Goal: Information Seeking & Learning: Learn about a topic

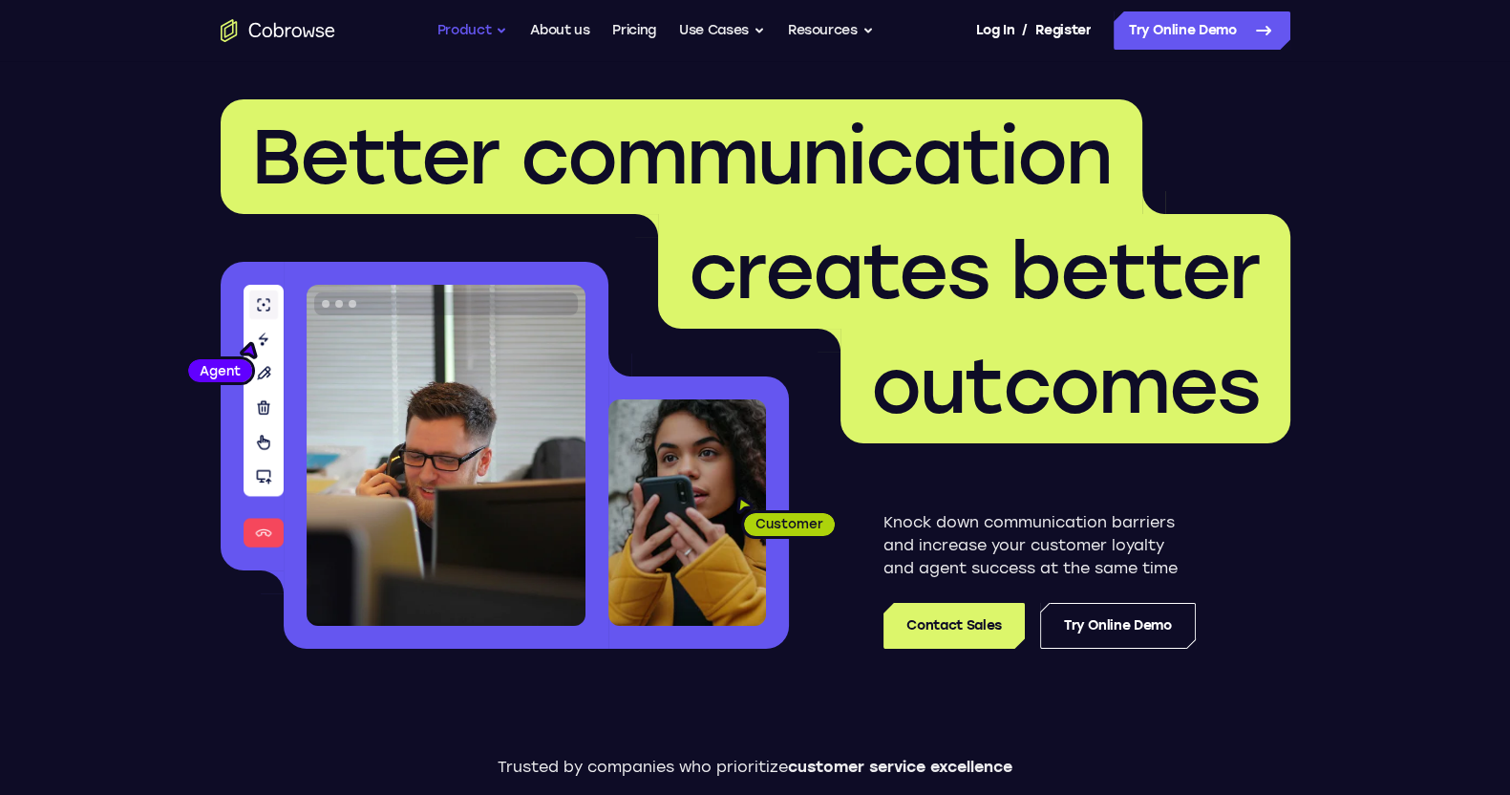
click at [460, 31] on button "Product" at bounding box center [473, 30] width 71 height 38
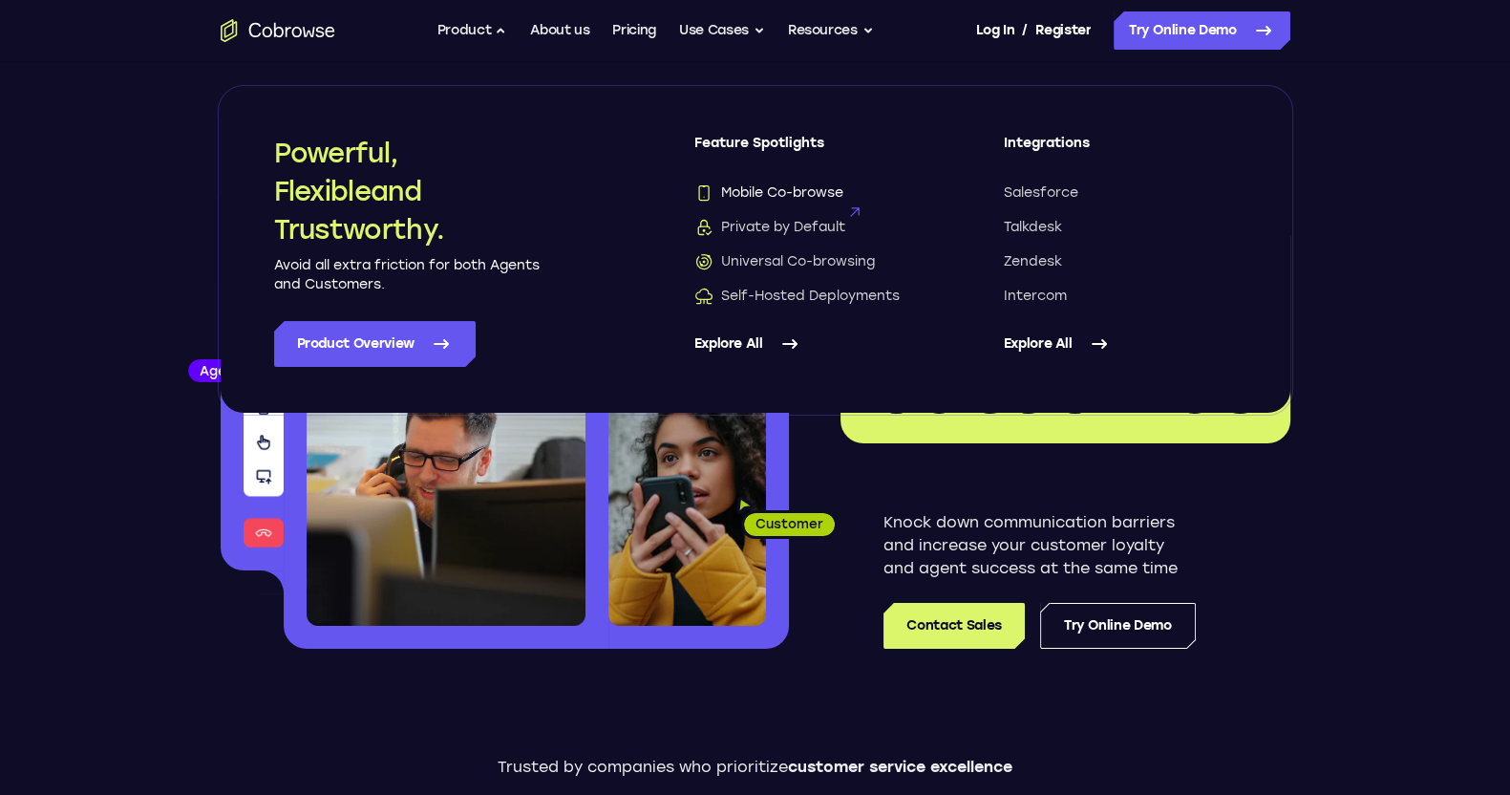
click at [793, 194] on span "Mobile Co-browse" at bounding box center [769, 192] width 149 height 19
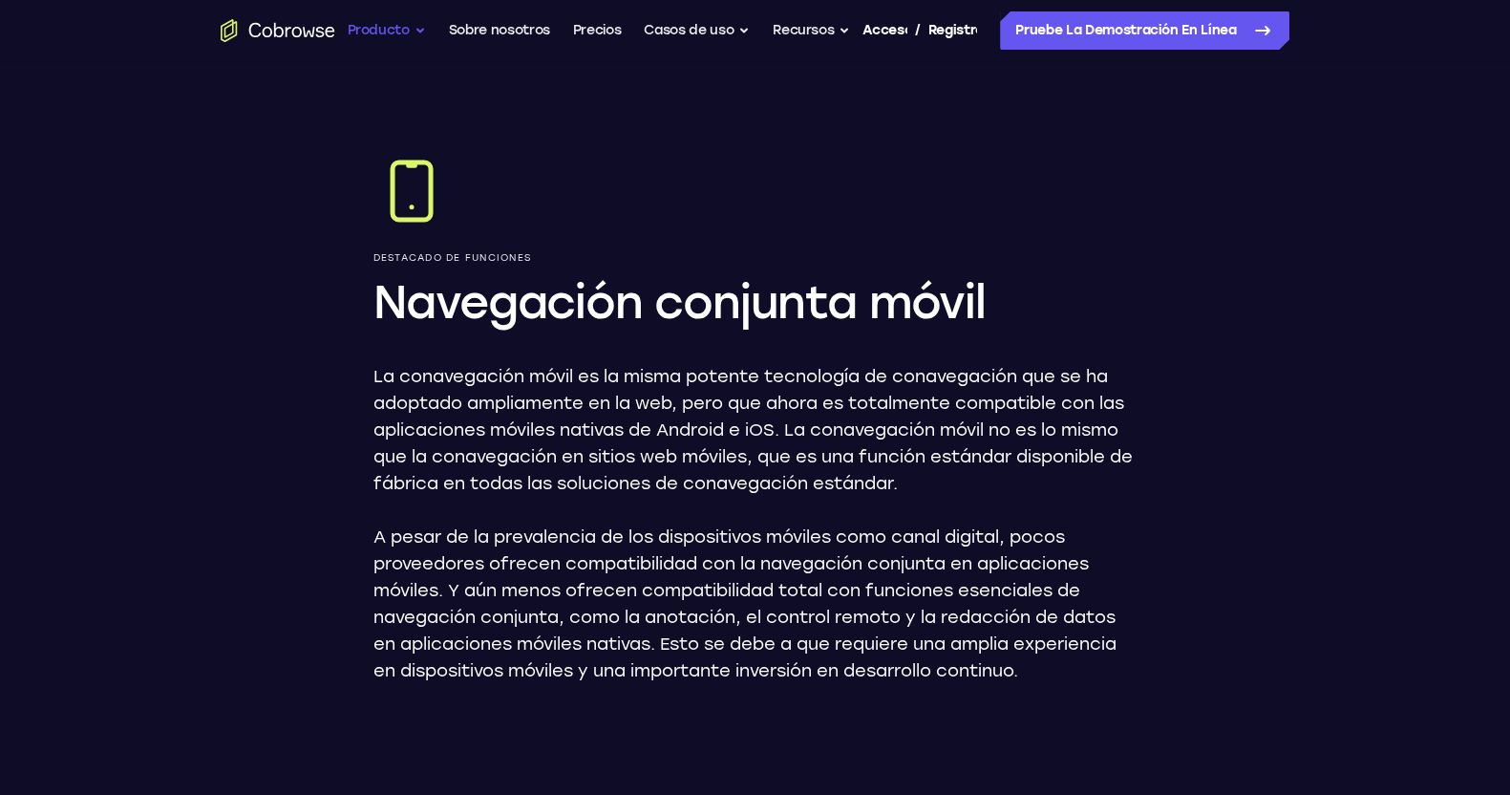
click at [415, 35] on button "Producto" at bounding box center [386, 30] width 78 height 38
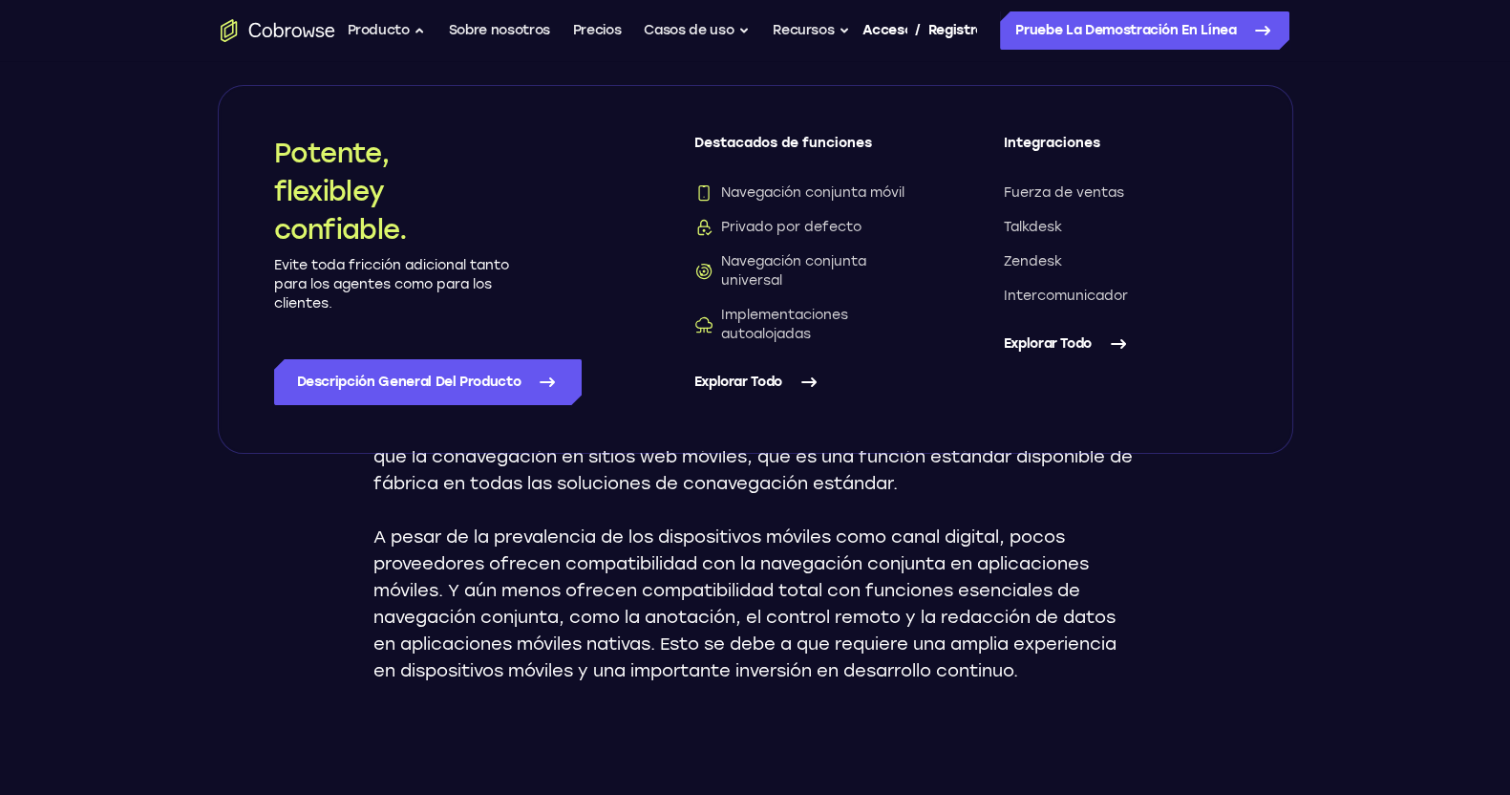
click at [1043, 339] on font "Explorar todo" at bounding box center [1048, 343] width 88 height 16
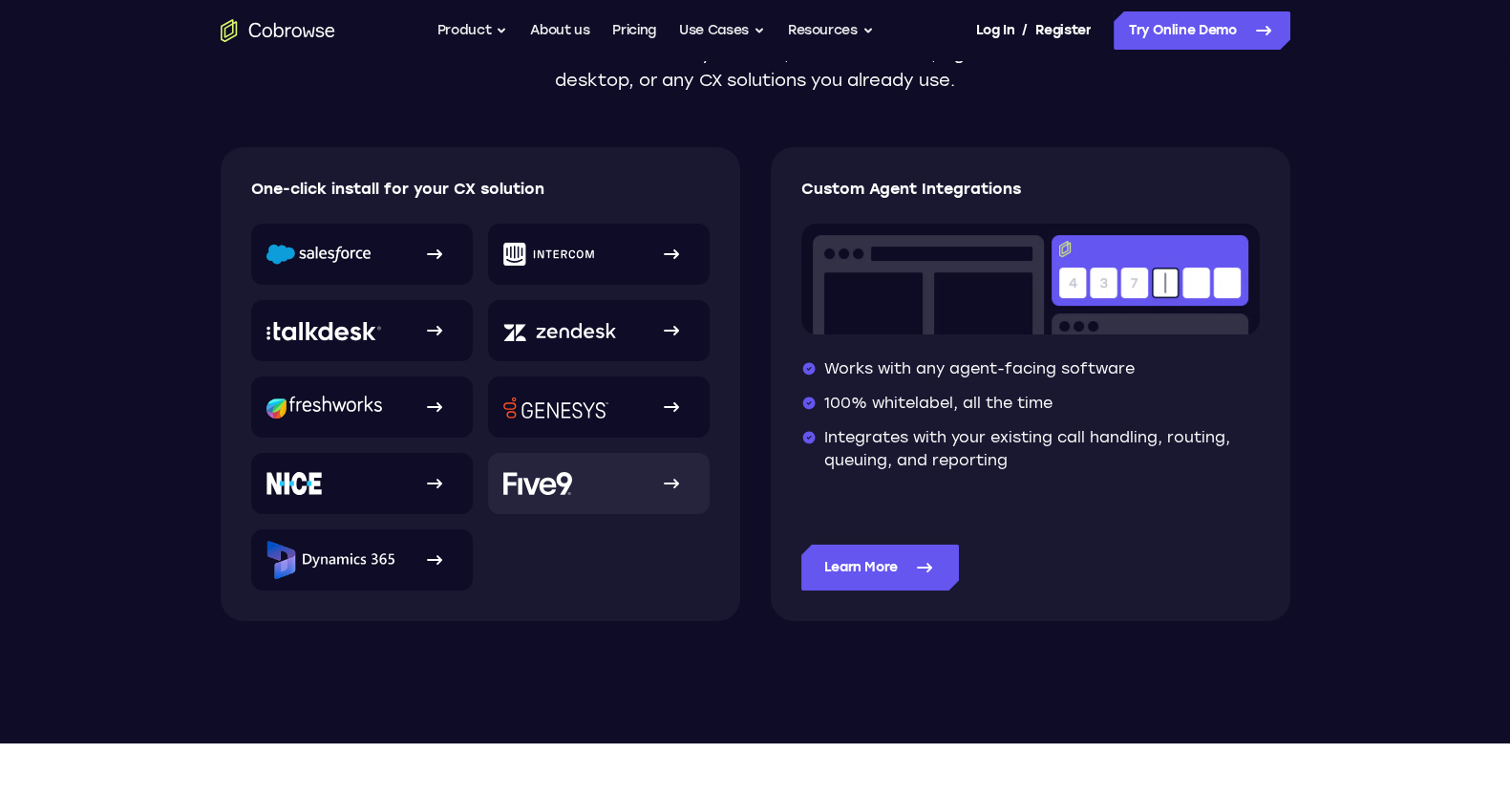
scroll to position [358, 0]
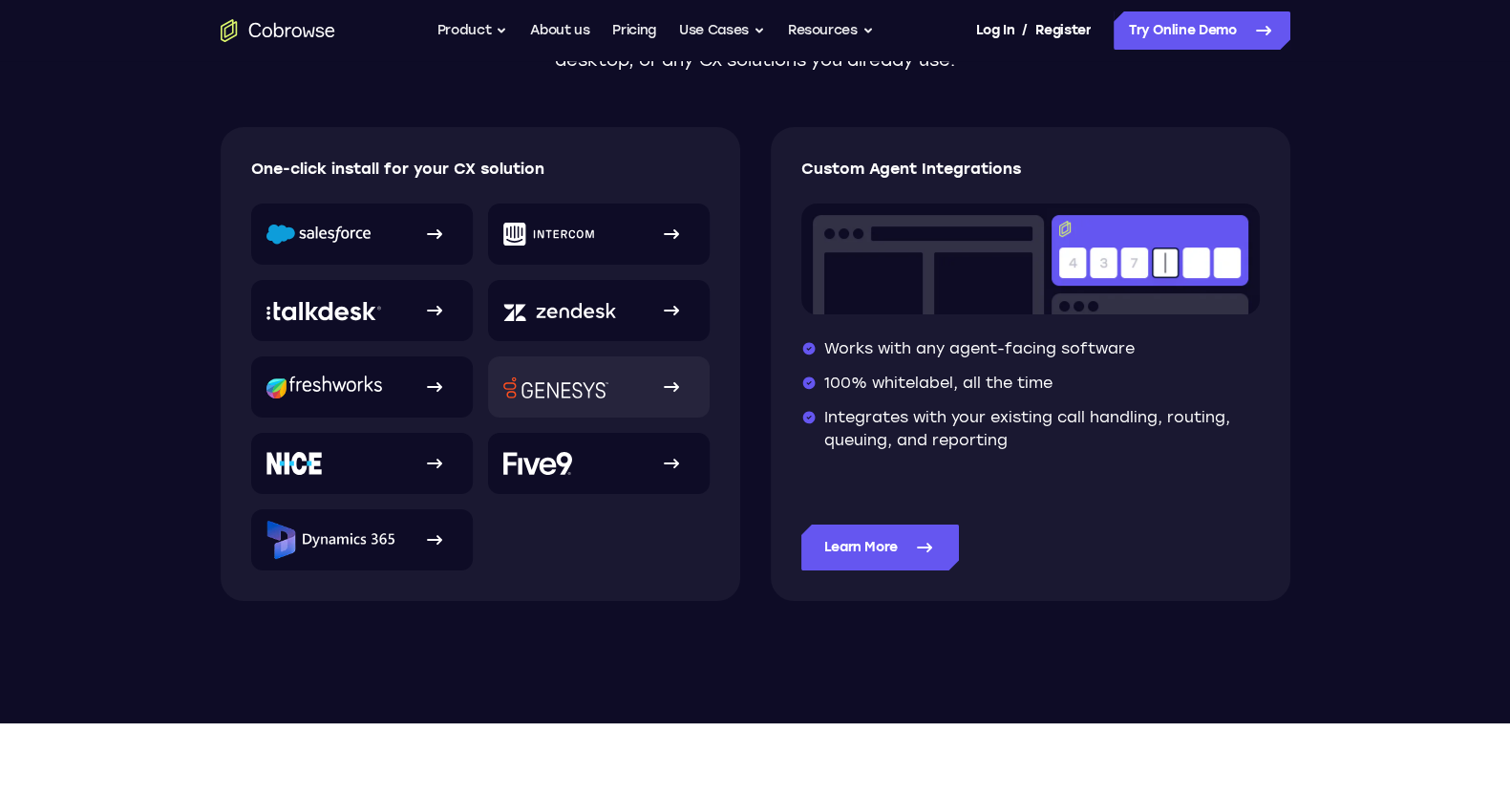
click at [600, 397] on img at bounding box center [555, 387] width 105 height 22
click at [835, 29] on button "Resources" at bounding box center [831, 30] width 86 height 38
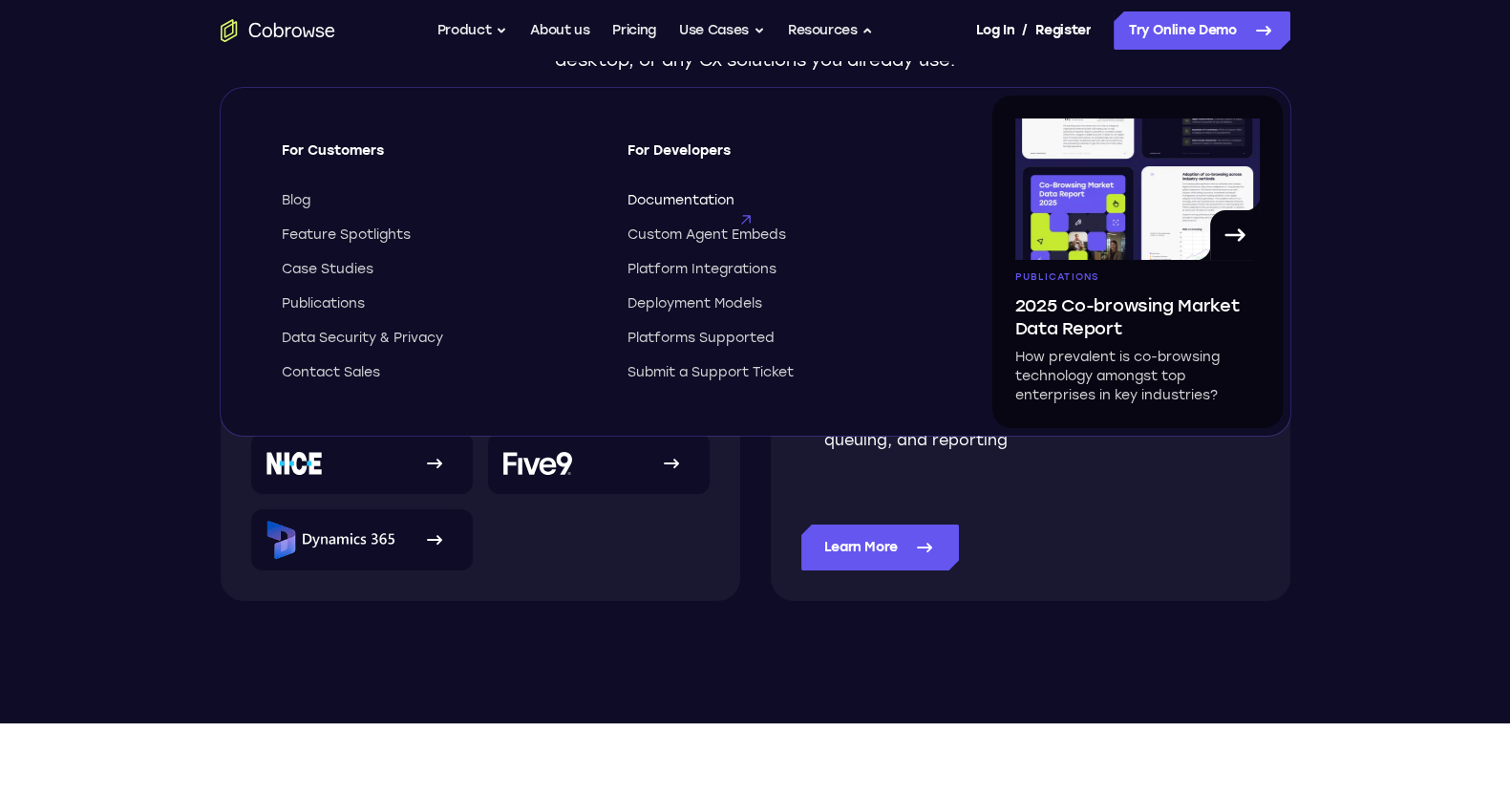
click at [679, 204] on span "Documentation" at bounding box center [681, 200] width 107 height 19
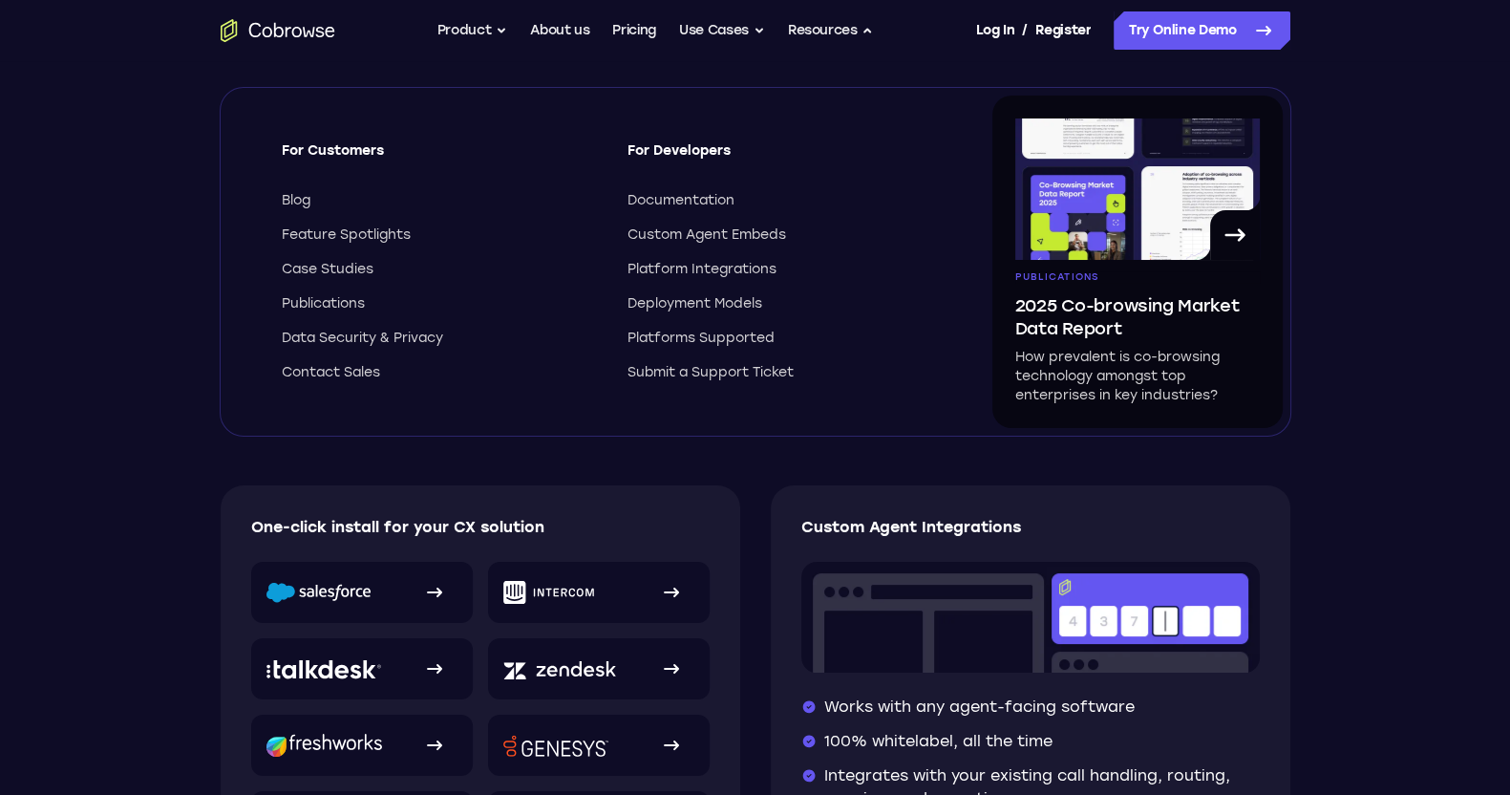
click at [1380, 275] on header "CRM Integrations A smooth experience delivers the best results for both Agents …" at bounding box center [755, 571] width 1510 height 1020
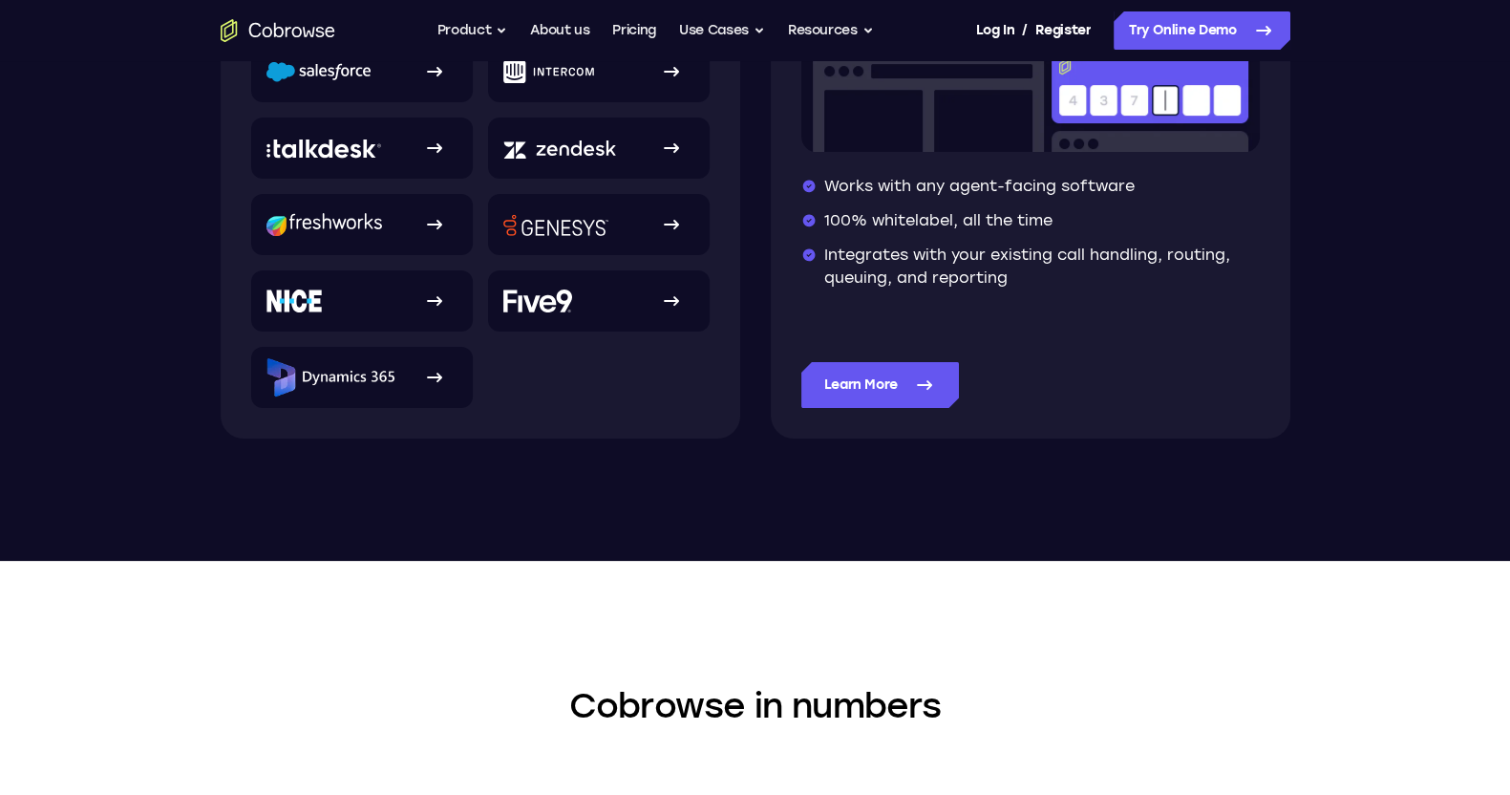
scroll to position [358, 0]
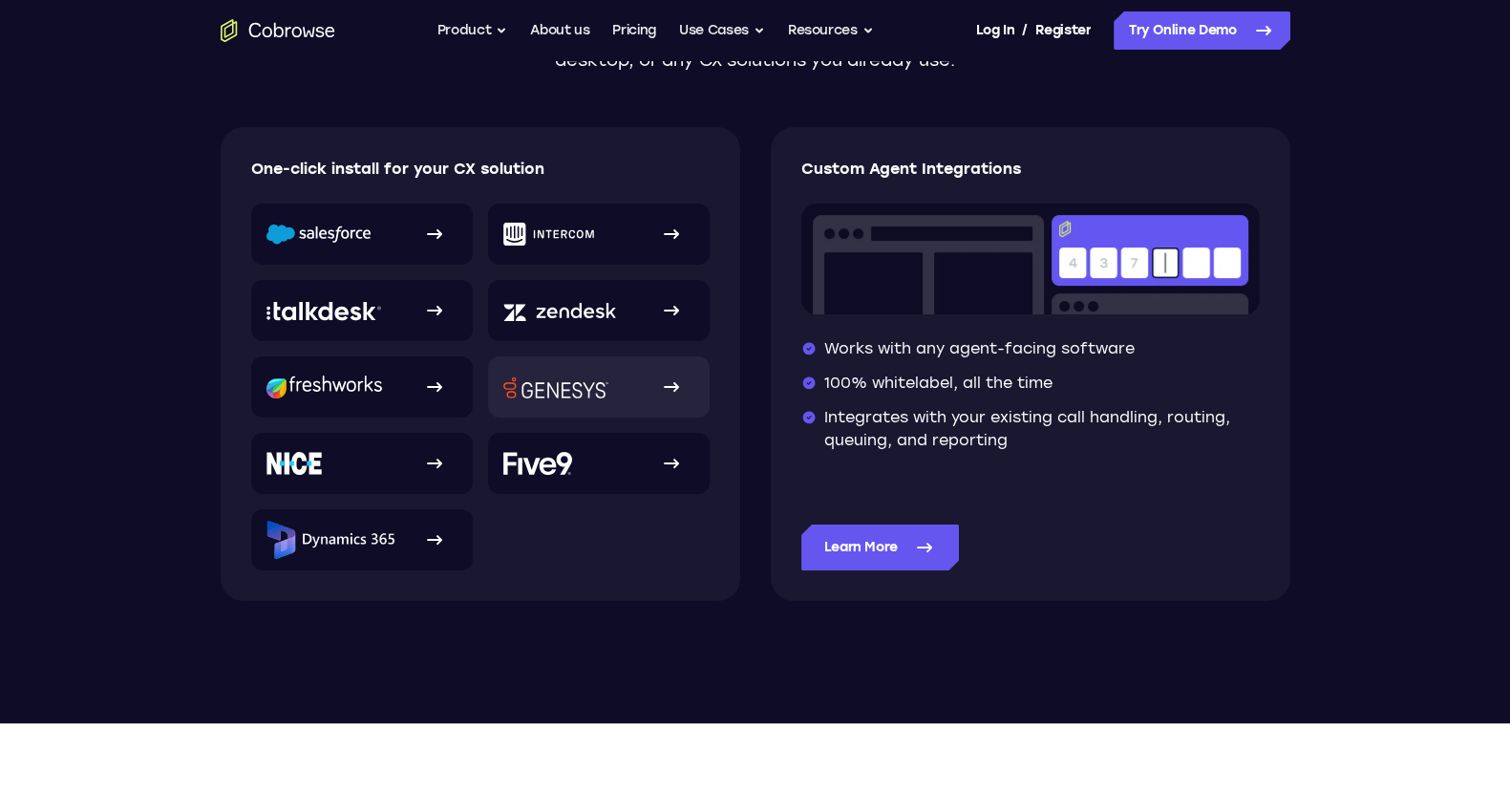
click at [592, 398] on link at bounding box center [599, 386] width 222 height 61
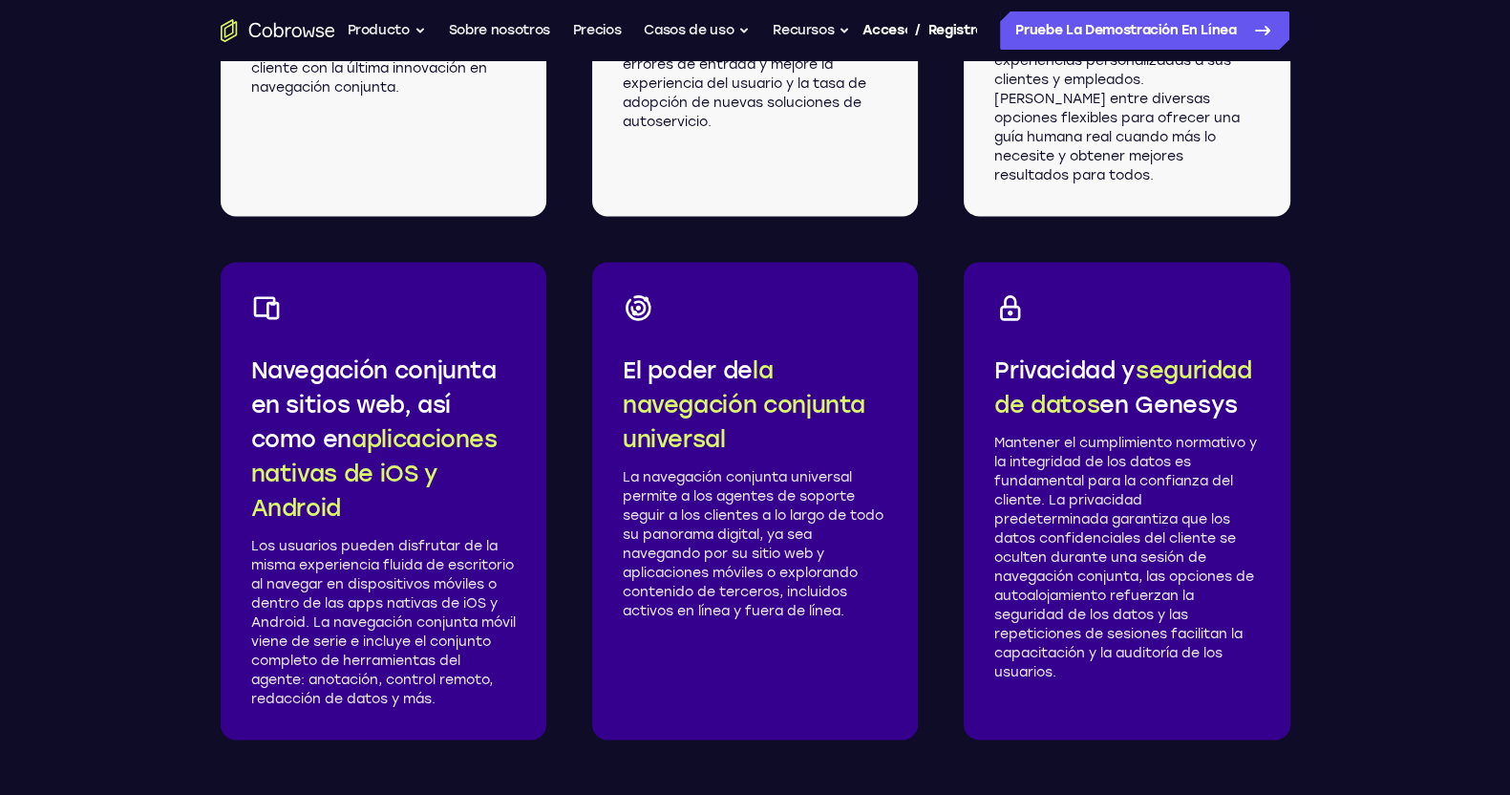
scroll to position [3405, 0]
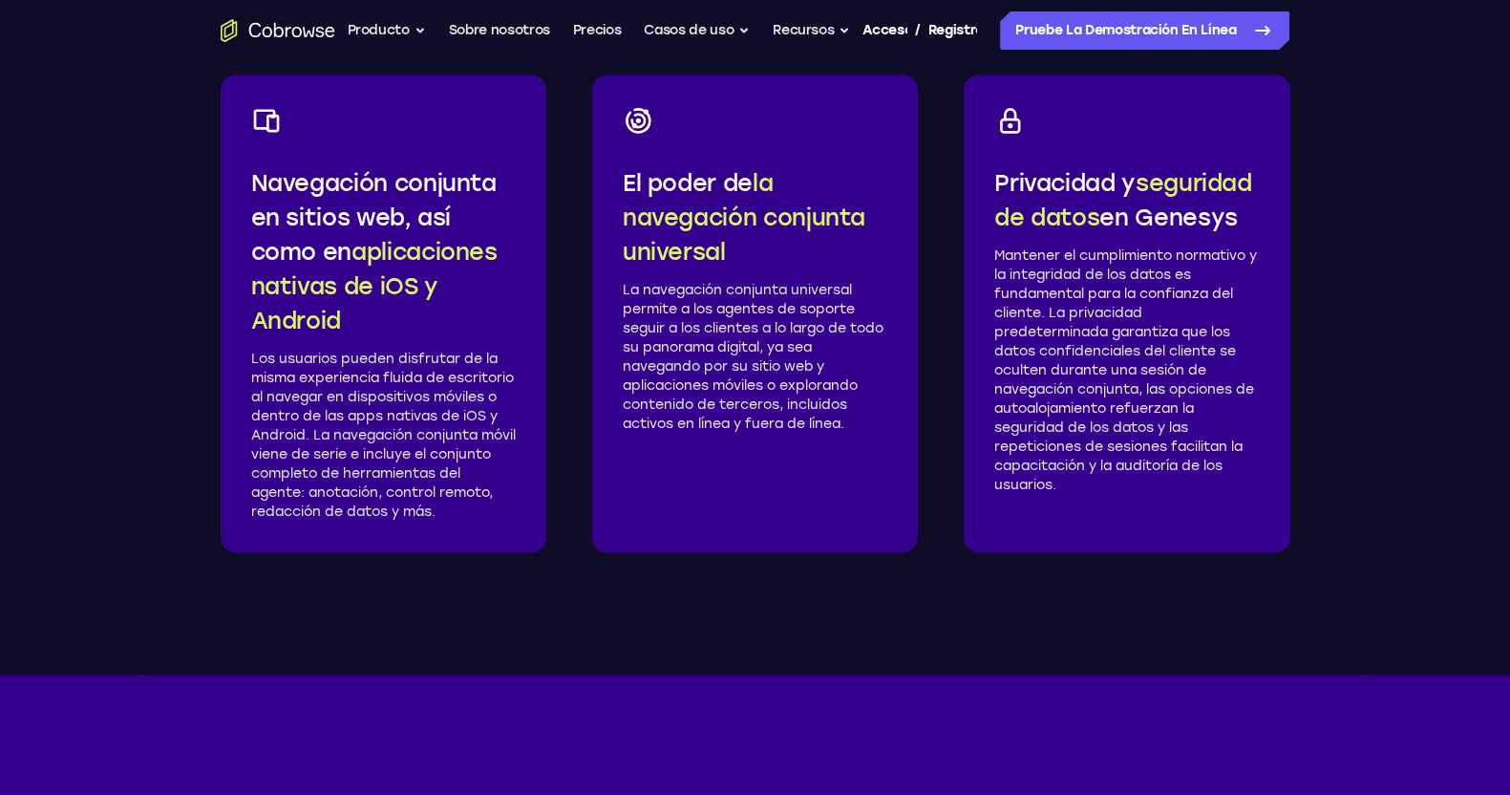
click at [476, 500] on font "Los usuarios pueden disfrutar de la misma experiencia fluida de escritorio al n…" at bounding box center [383, 435] width 265 height 169
drag, startPoint x: 476, startPoint y: 500, endPoint x: 506, endPoint y: 525, distance: 40.0
click at [506, 520] on font "Los usuarios pueden disfrutar de la misma experiencia fluida de escritorio al n…" at bounding box center [383, 435] width 265 height 169
copy font "anotación, control remoto, redacción de datos y"
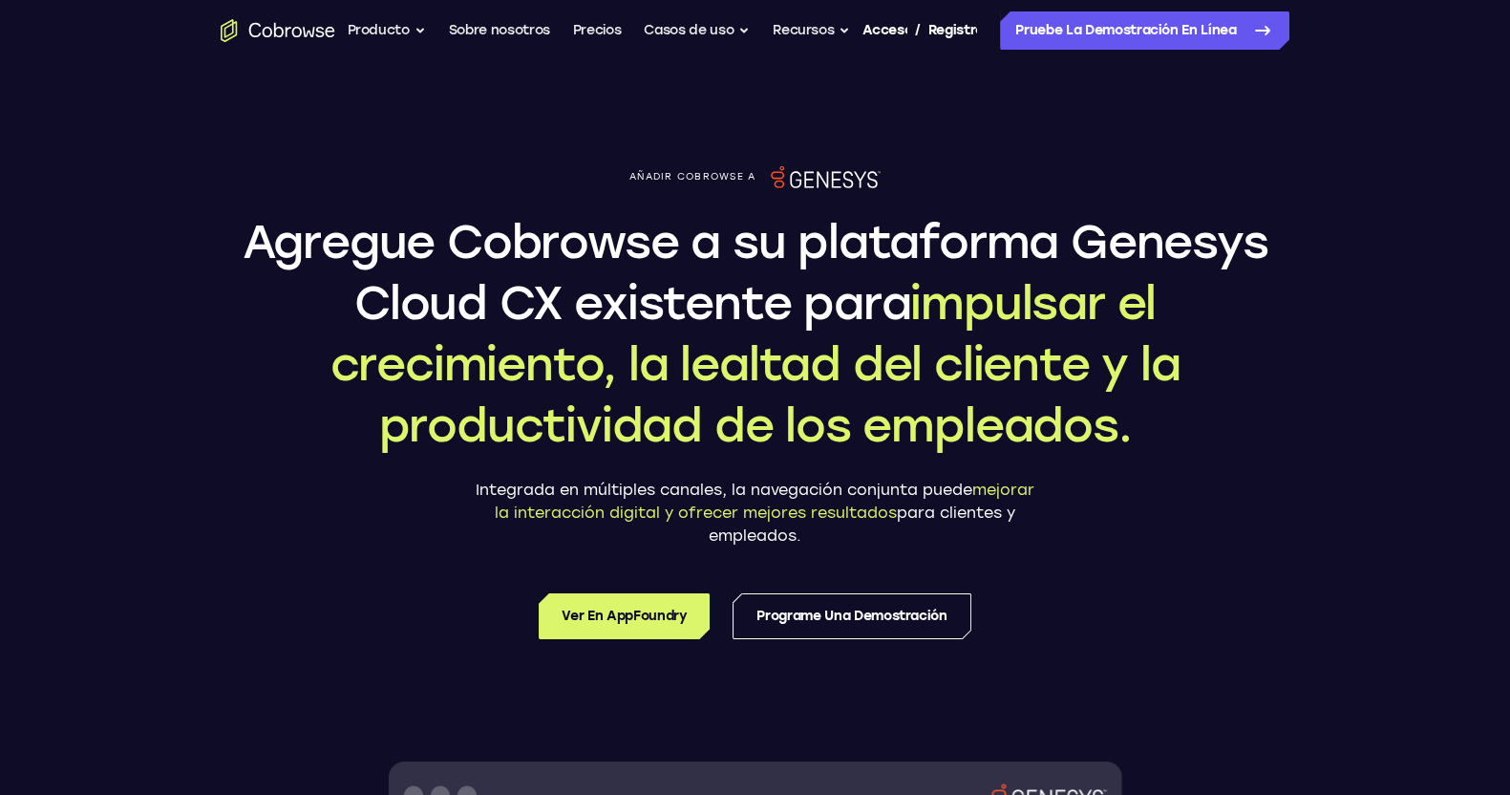
scroll to position [0, 0]
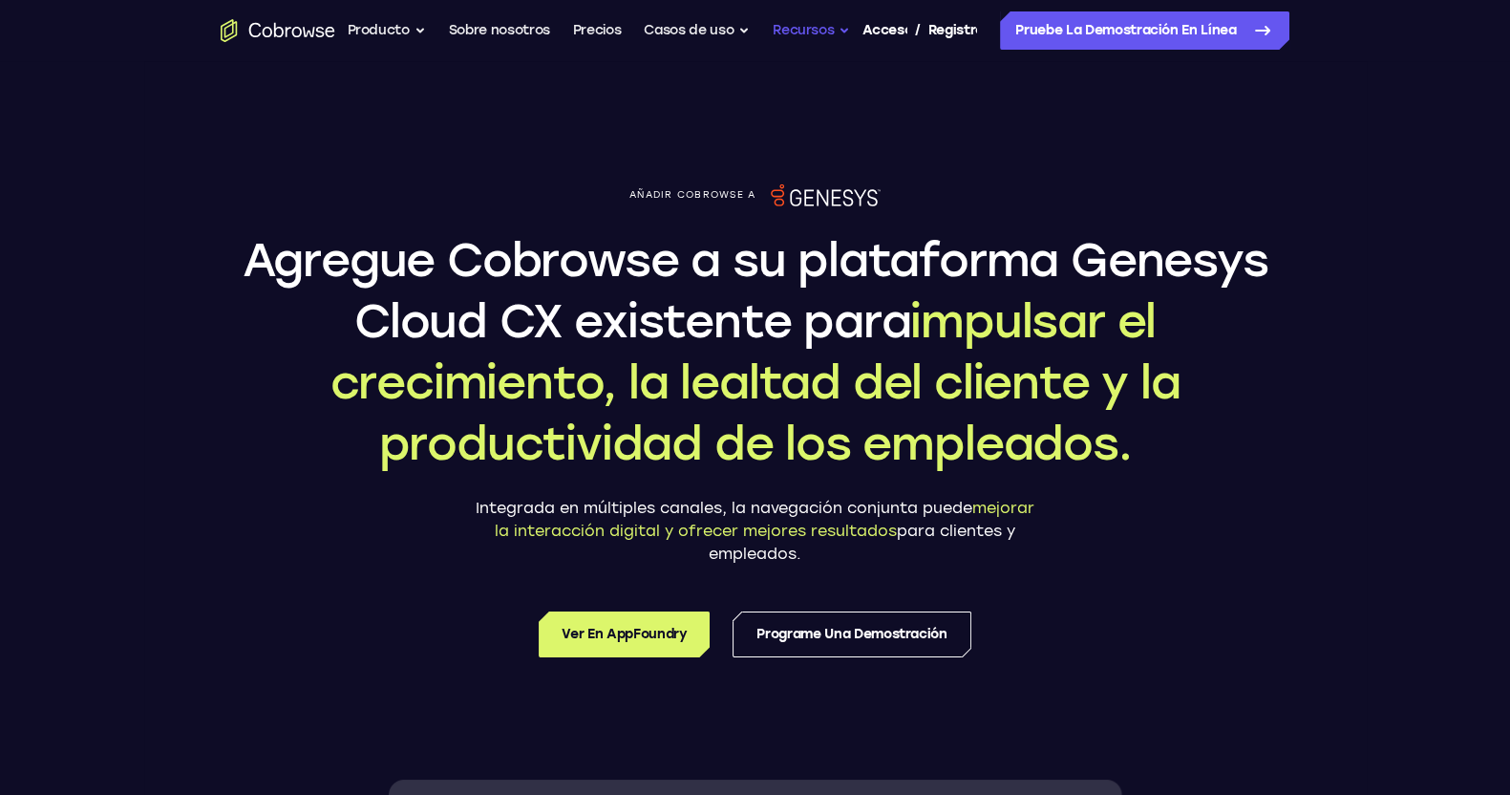
click at [812, 39] on font "Recursos" at bounding box center [803, 30] width 61 height 23
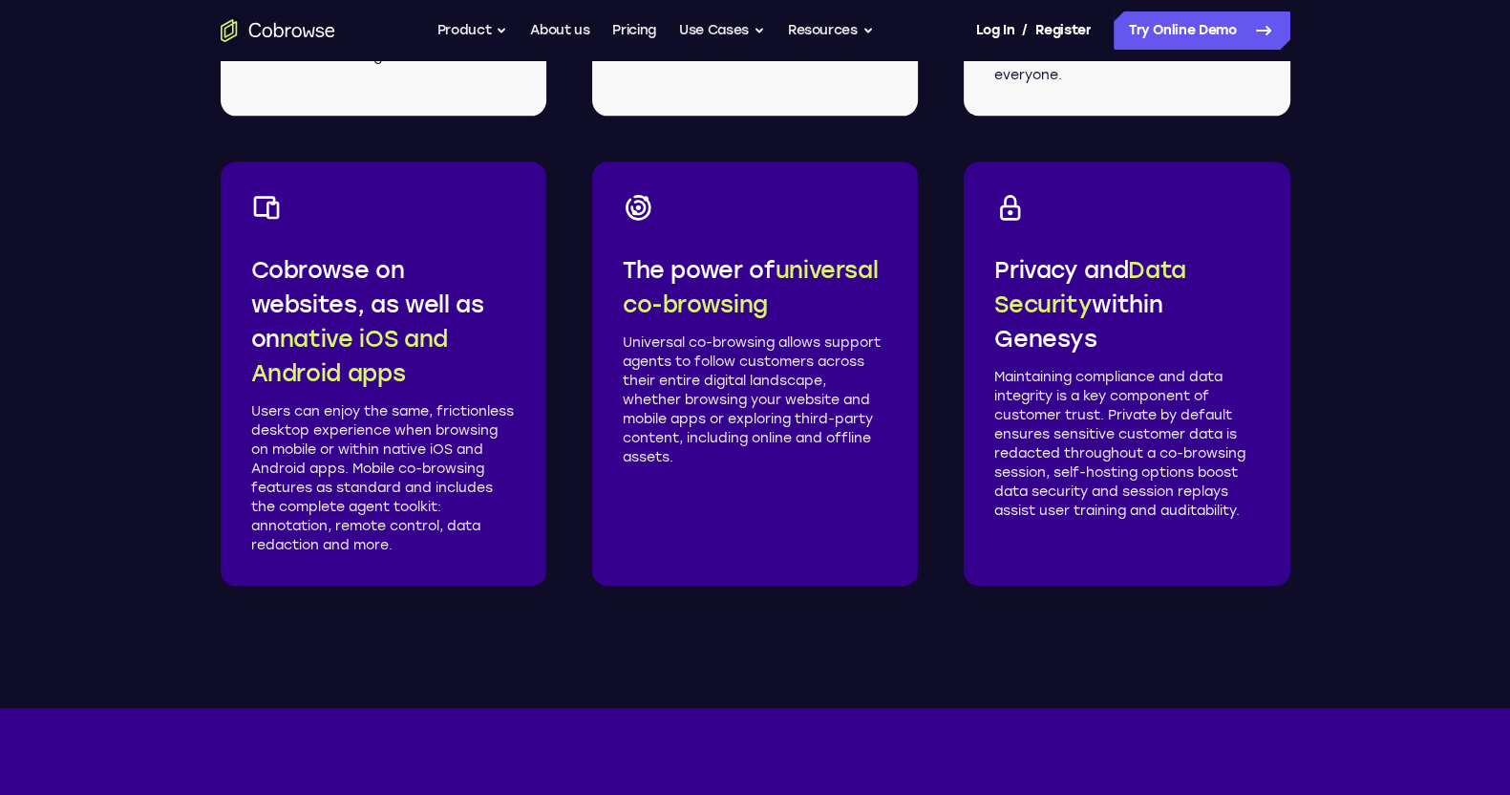
scroll to position [3104, 0]
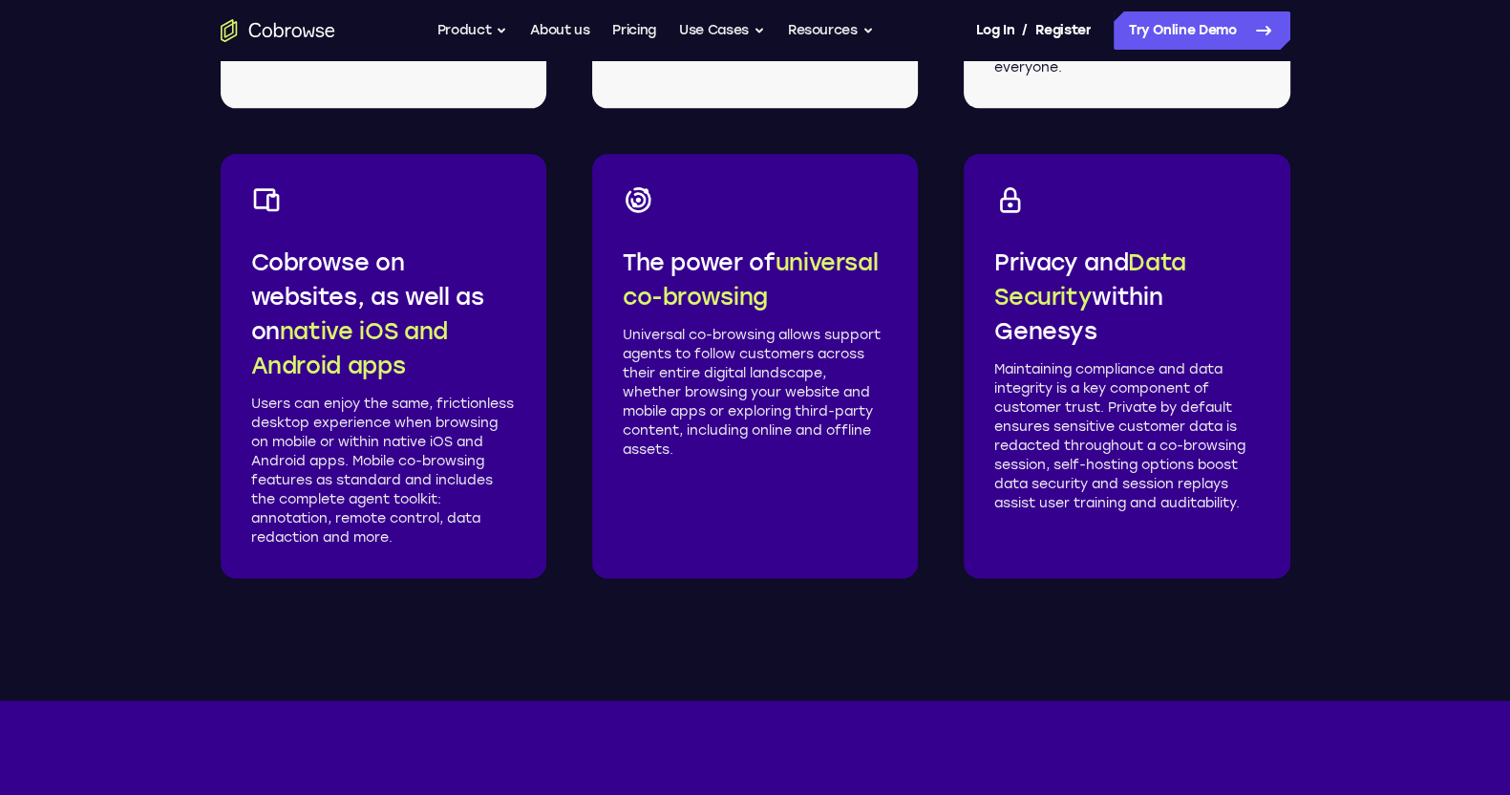
click at [254, 459] on p "Users can enjoy the same, frictionless desktop experience when browsing on mobi…" at bounding box center [383, 471] width 265 height 153
drag, startPoint x: 254, startPoint y: 459, endPoint x: 325, endPoint y: 460, distance: 70.7
click at [325, 460] on p "Users can enjoy the same, frictionless desktop experience when browsing on mobi…" at bounding box center [383, 471] width 265 height 153
copy p "iOS and Android"
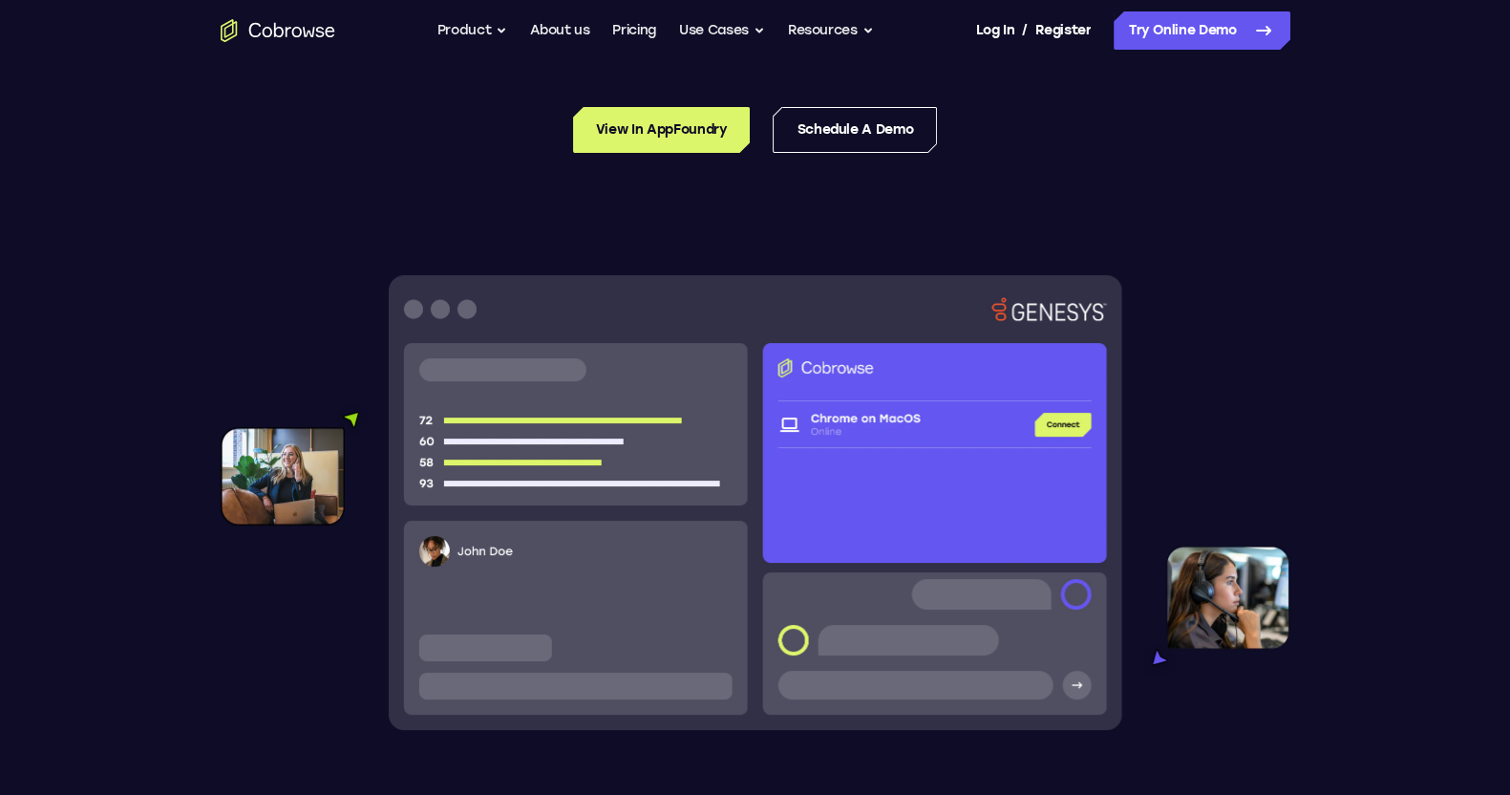
scroll to position [0, 0]
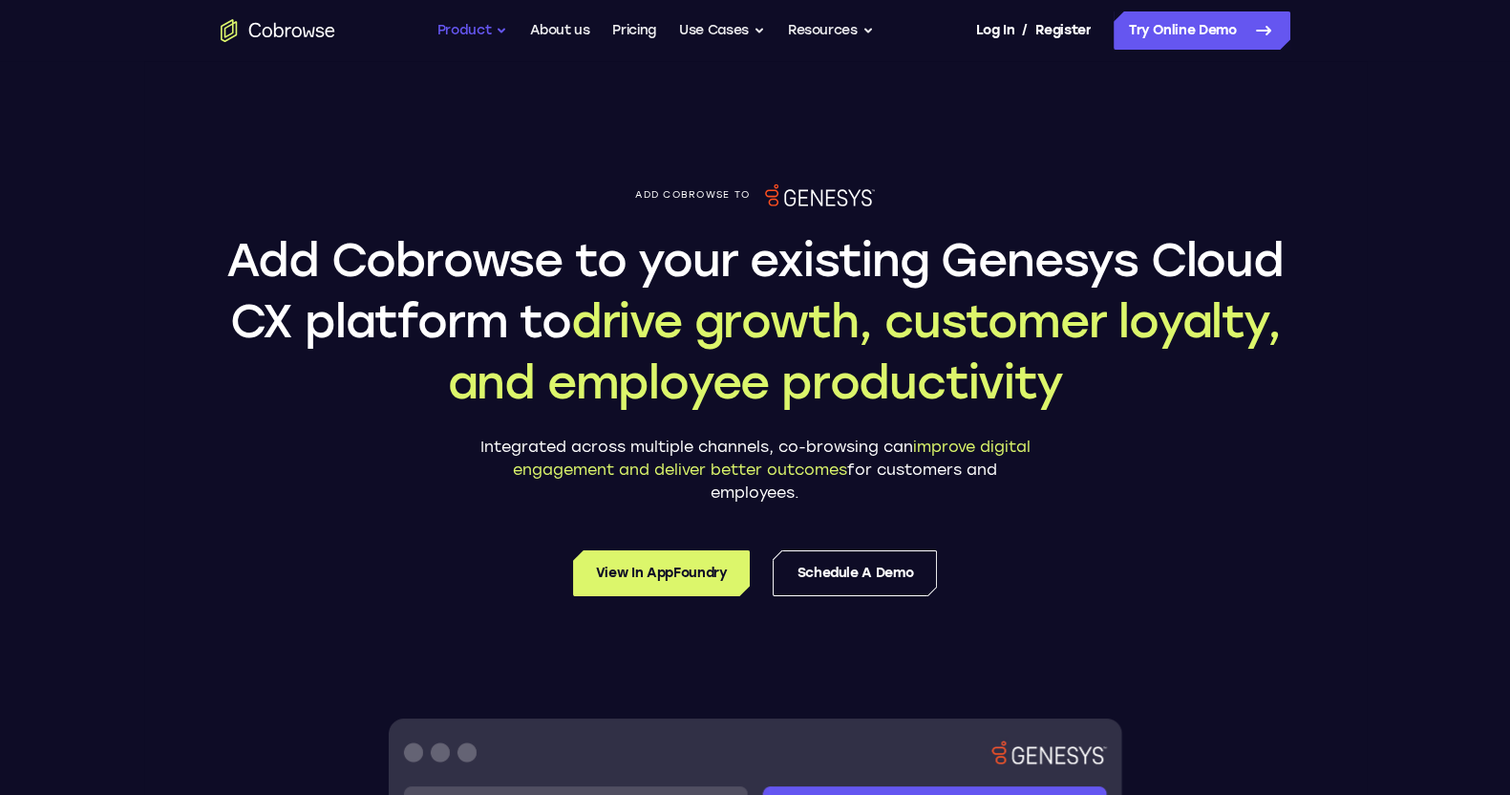
click at [468, 28] on button "Product" at bounding box center [473, 30] width 71 height 38
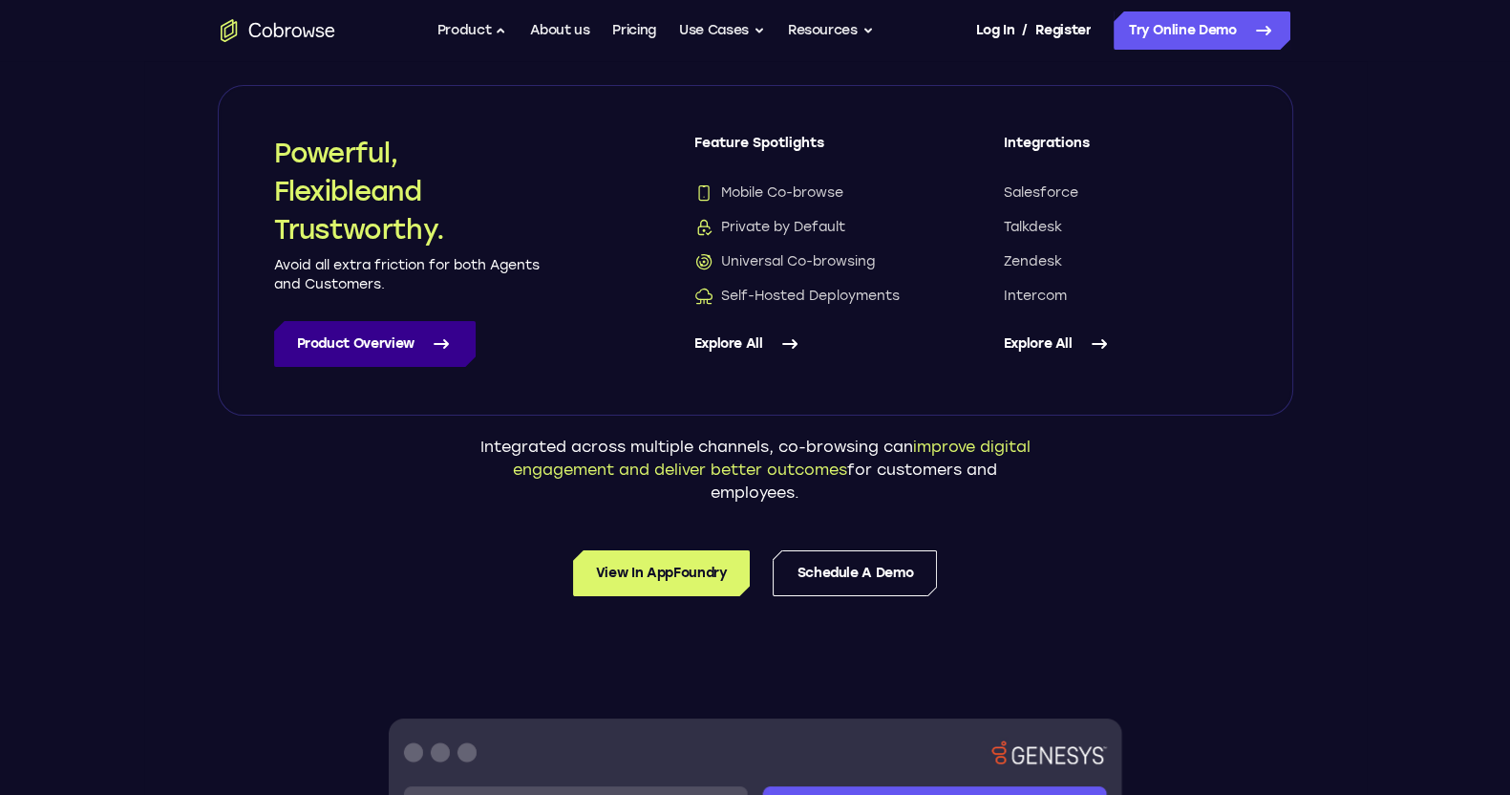
click at [456, 341] on link "Product Overview" at bounding box center [375, 344] width 202 height 46
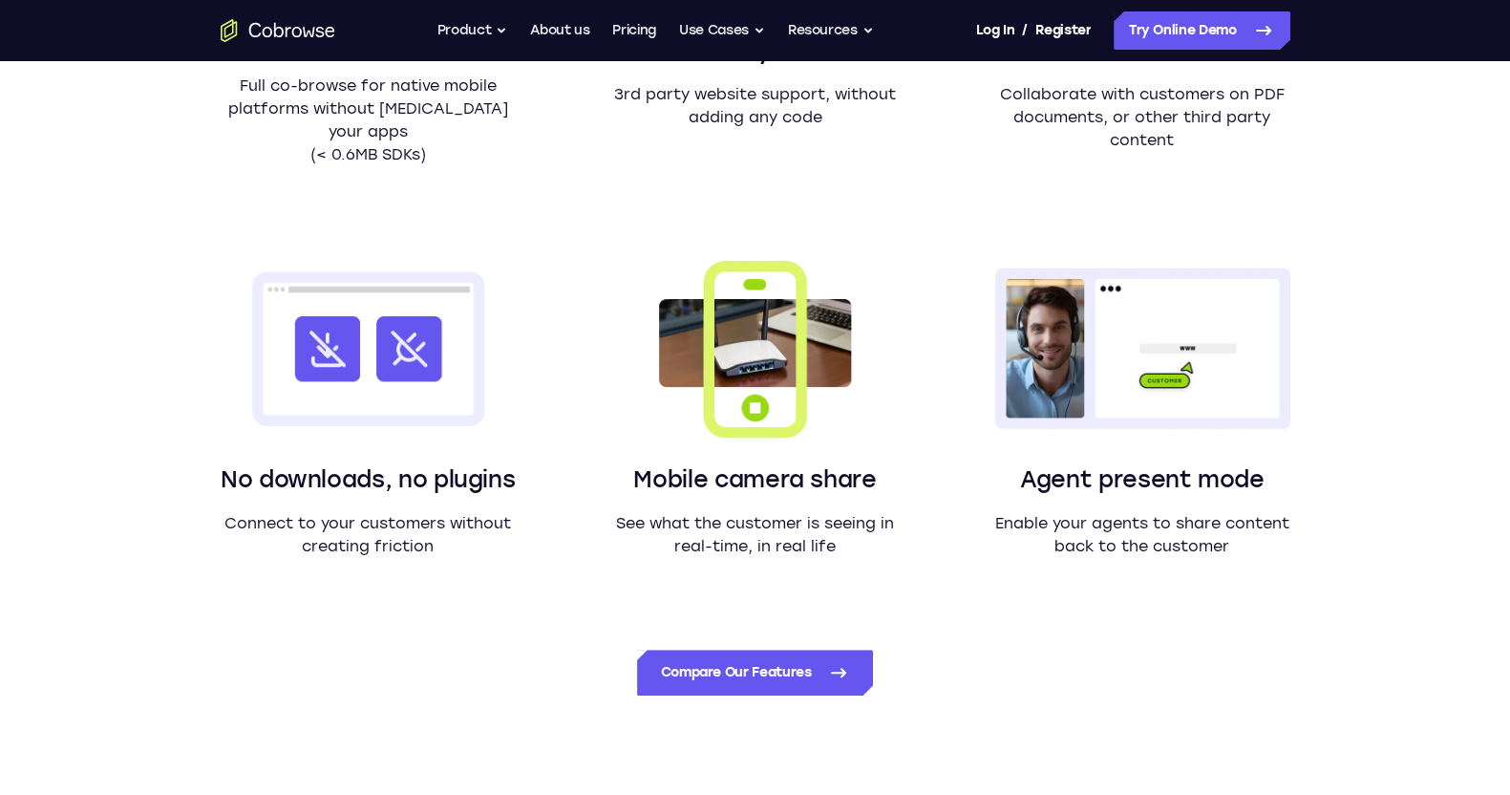
scroll to position [1433, 0]
